Goal: Find specific page/section: Find specific page/section

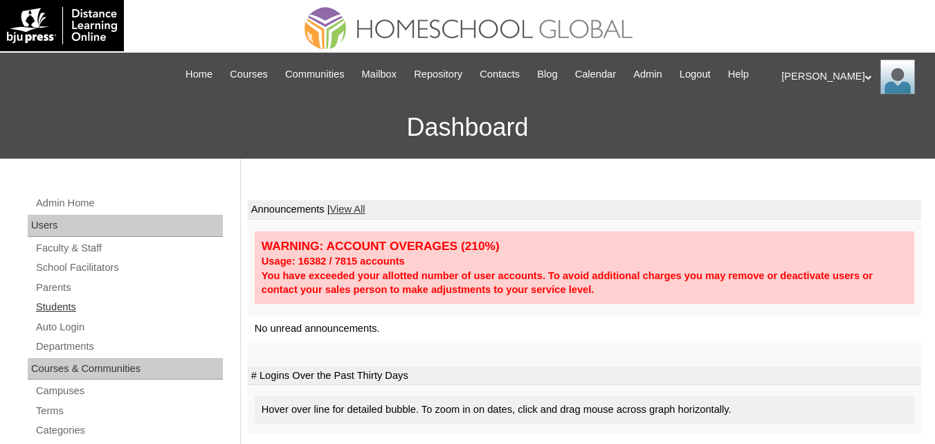
click at [52, 316] on link "Students" at bounding box center [129, 306] width 188 height 17
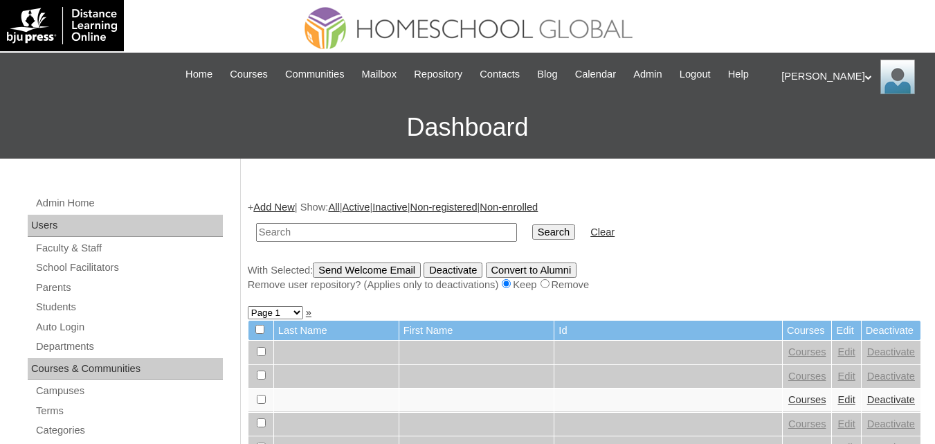
click at [371, 242] on input "text" at bounding box center [386, 232] width 261 height 19
type input "yulan"
click at [532, 224] on input "Search" at bounding box center [553, 231] width 43 height 15
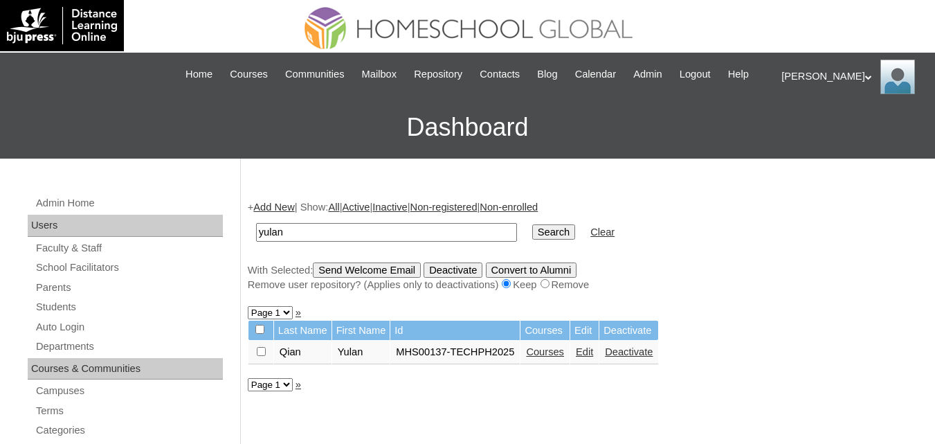
click at [552, 357] on link "Courses" at bounding box center [545, 351] width 38 height 11
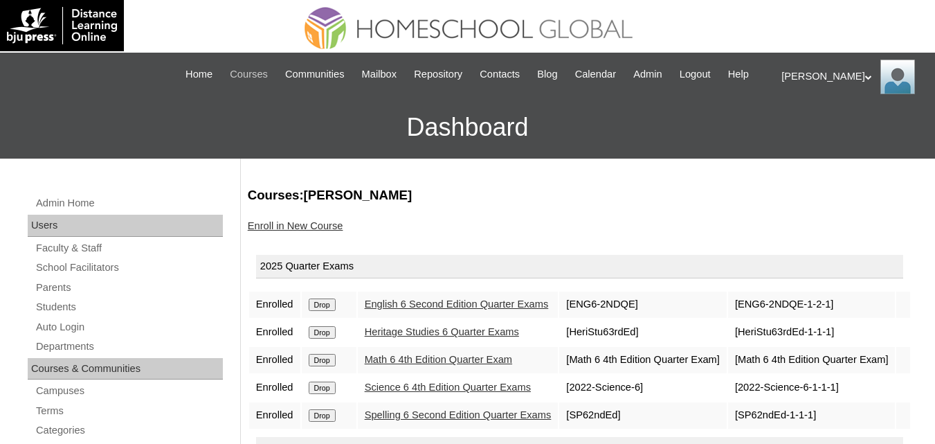
click at [251, 75] on span "Courses" at bounding box center [249, 74] width 38 height 16
